Goal: Find specific page/section: Find specific page/section

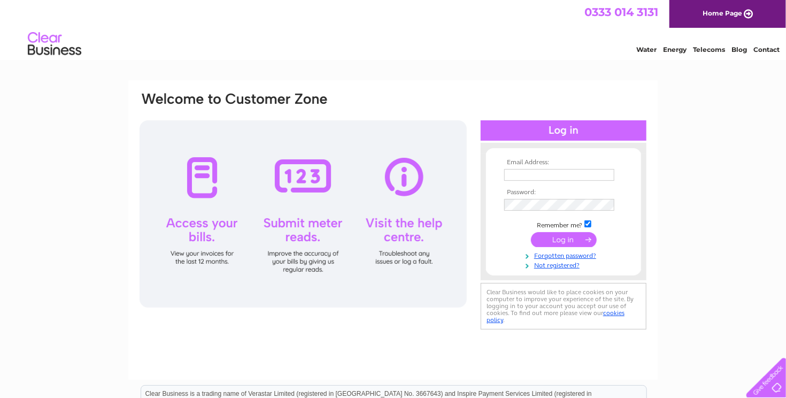
type input "alanfrm@yahoo.co.uk"
click at [553, 238] on input "submit" at bounding box center [564, 239] width 66 height 15
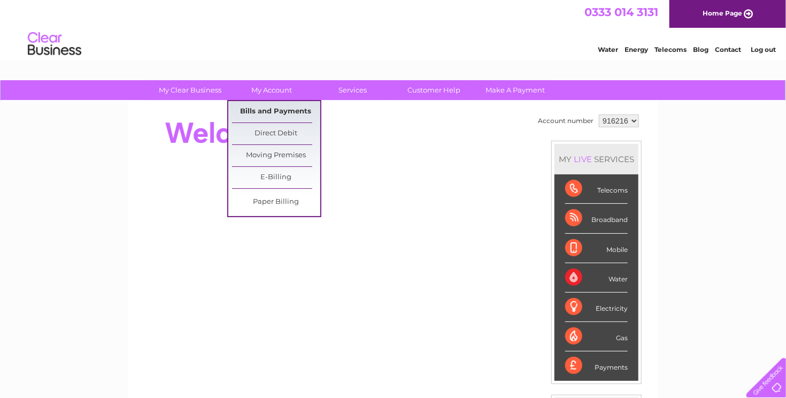
click at [267, 111] on link "Bills and Payments" at bounding box center [276, 111] width 88 height 21
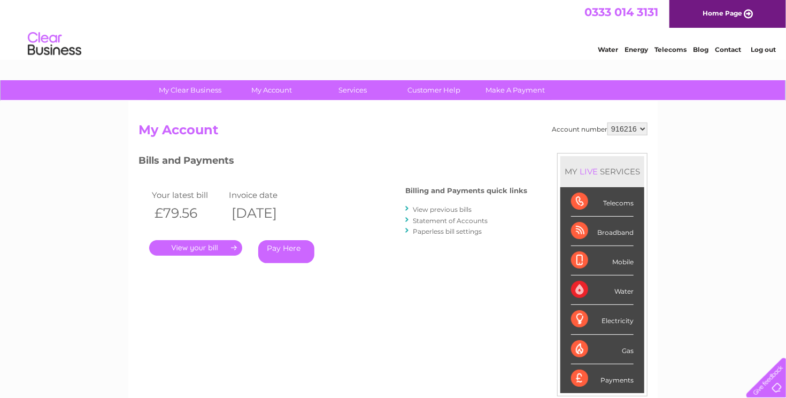
click at [458, 207] on link "View previous bills" at bounding box center [442, 209] width 59 height 8
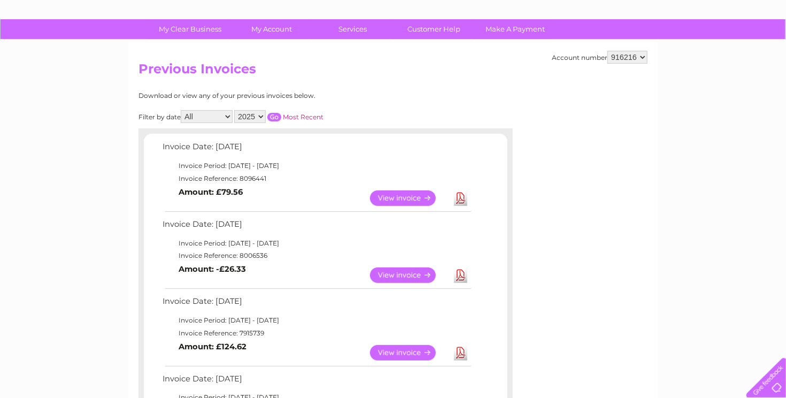
scroll to position [53, 0]
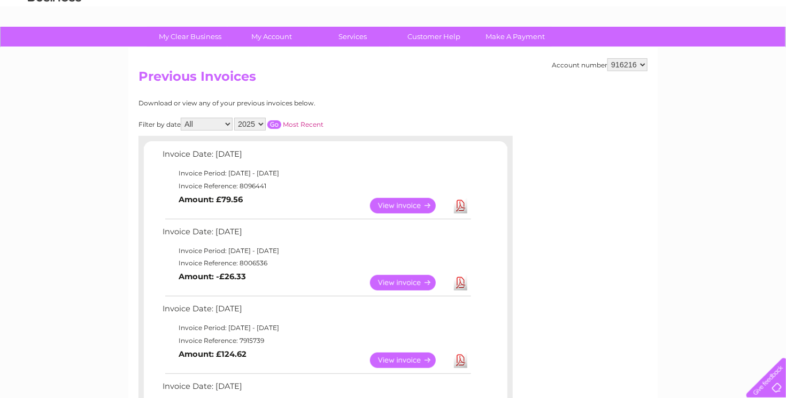
click at [419, 208] on link "View" at bounding box center [409, 206] width 79 height 16
